Goal: Transaction & Acquisition: Purchase product/service

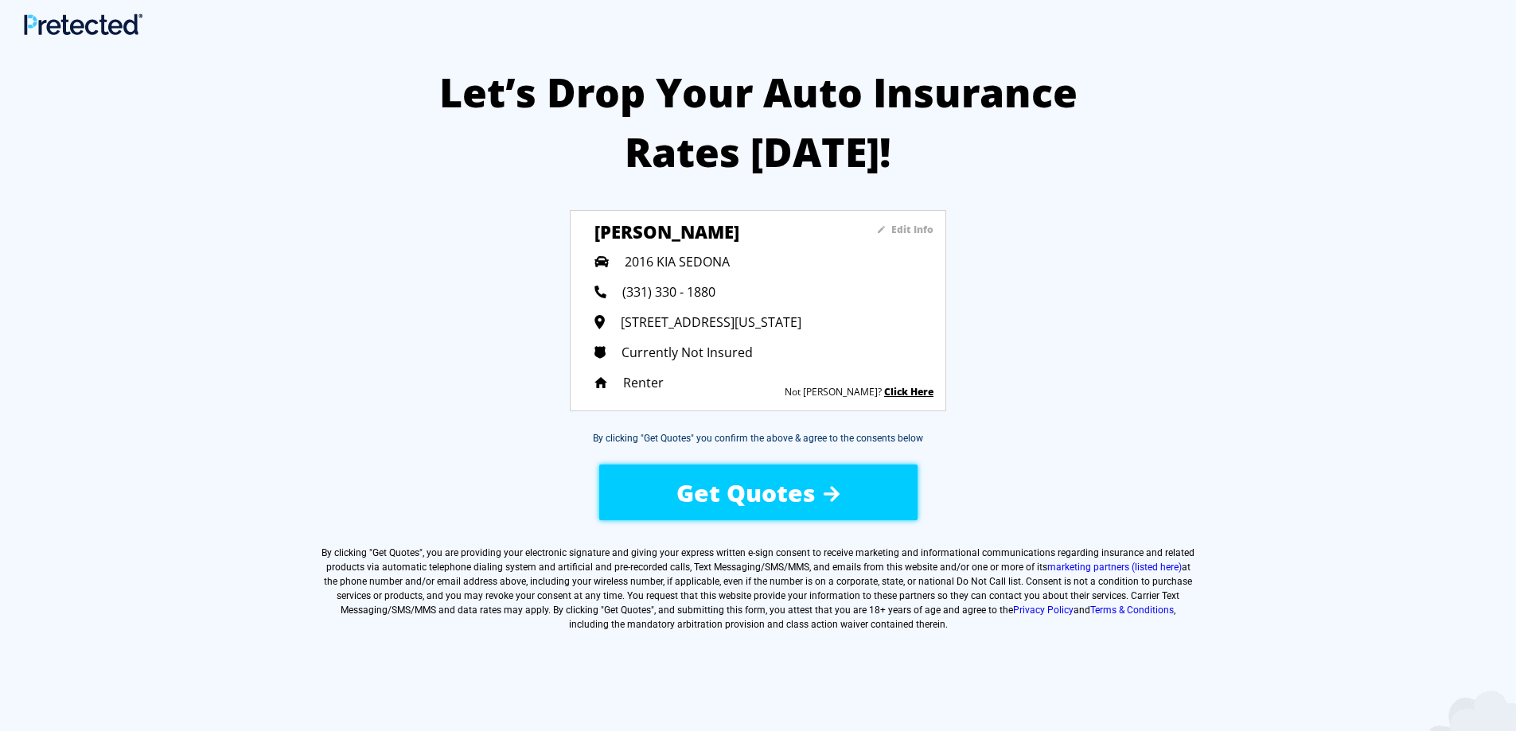
click at [714, 477] on span "Get Quotes" at bounding box center [745, 493] width 139 height 33
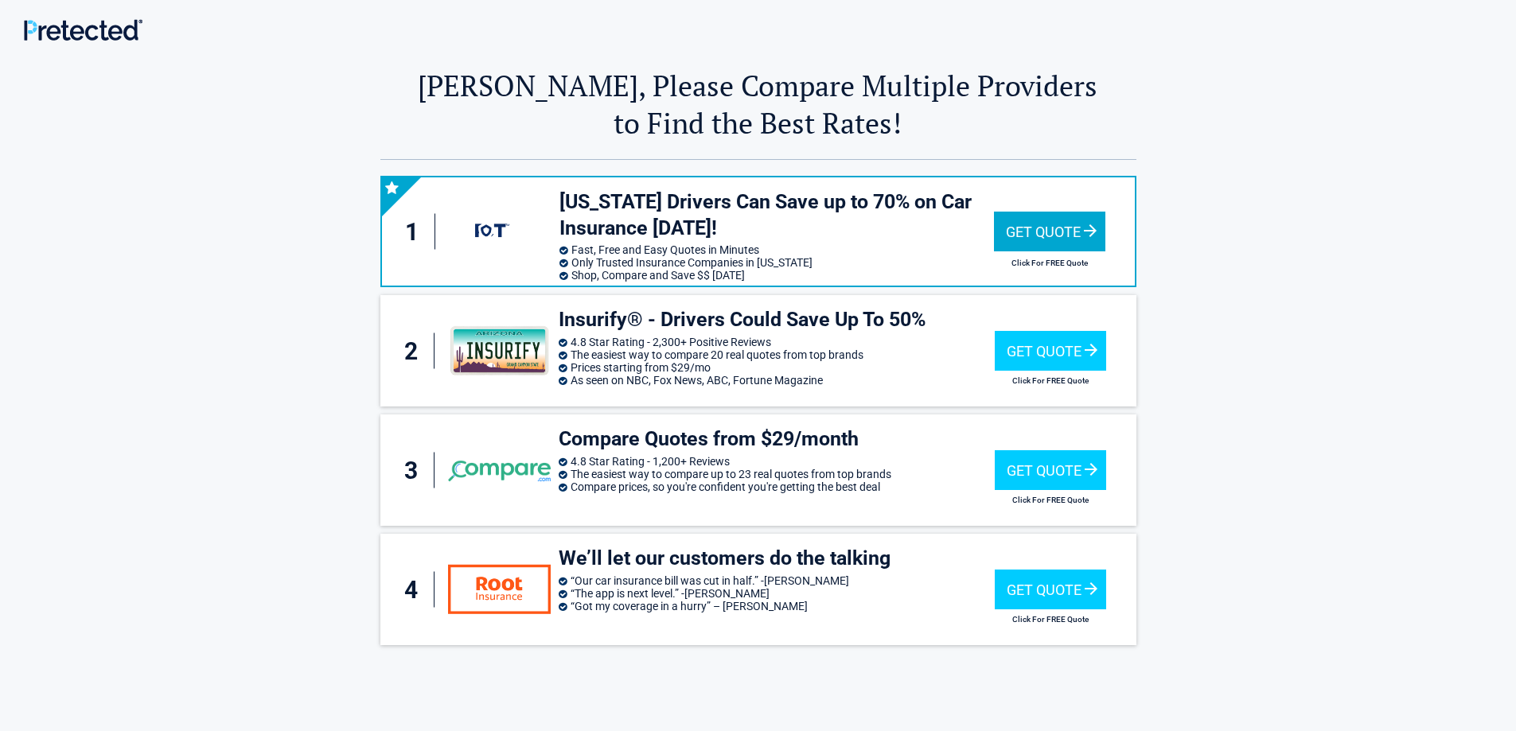
click at [1065, 221] on div "Get Quote" at bounding box center [1049, 232] width 111 height 40
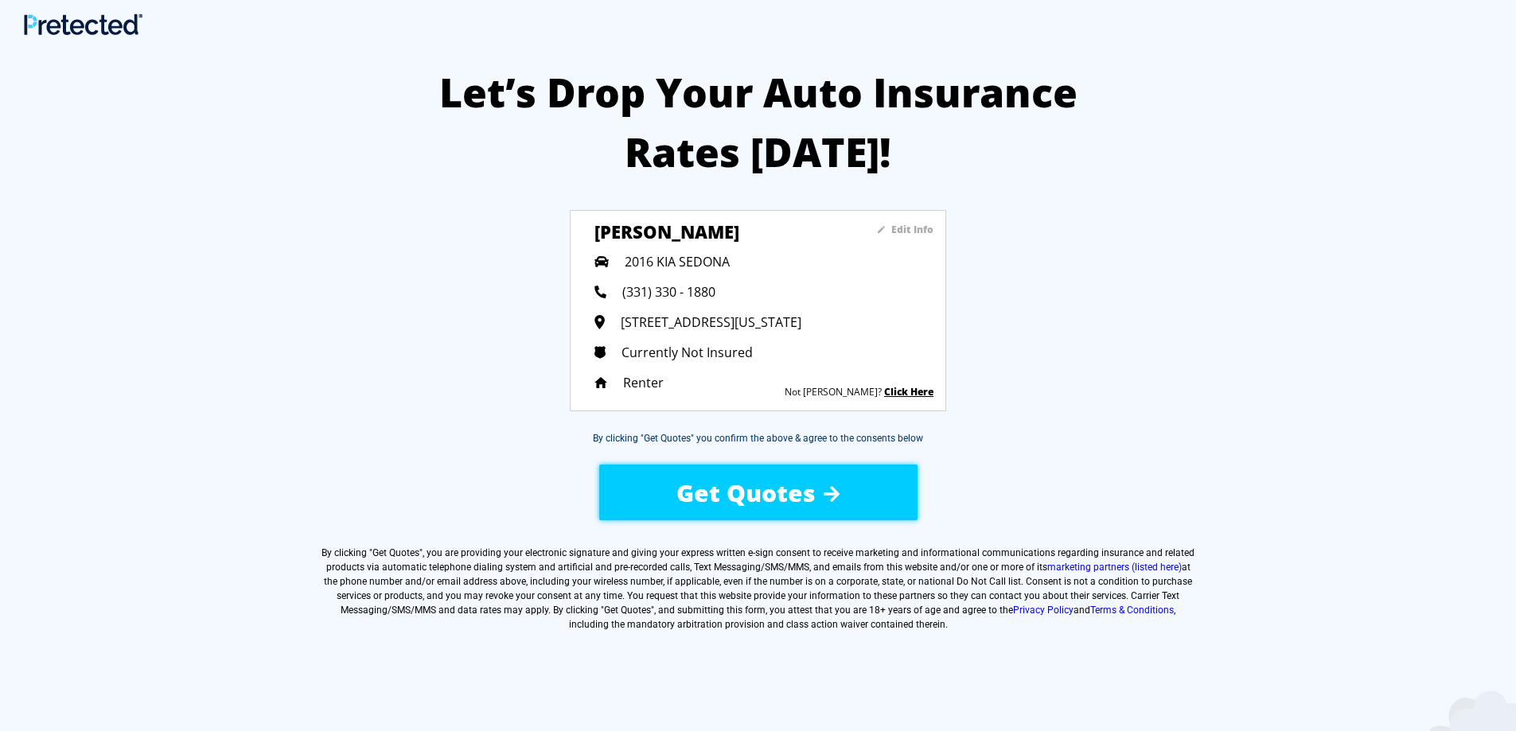
click at [932, 527] on div "Let’s Drop Your Auto Insurance Rates Today! Edit Info Judy Krolak 2016 KIA SEDO…" at bounding box center [758, 427] width 1516 height 776
click at [744, 501] on span "Get Quotes" at bounding box center [745, 493] width 139 height 33
